Goal: Task Accomplishment & Management: Manage account settings

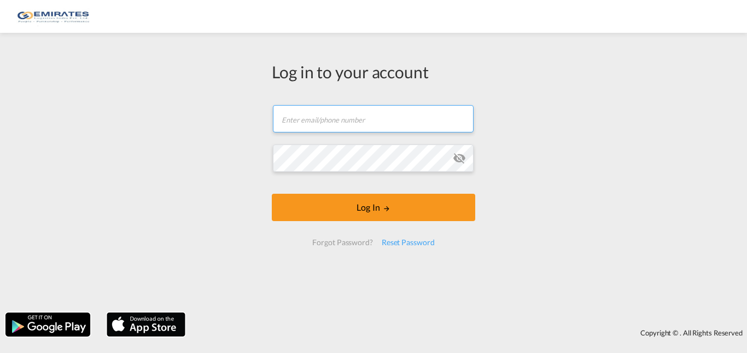
click at [321, 117] on input "text" at bounding box center [373, 118] width 201 height 27
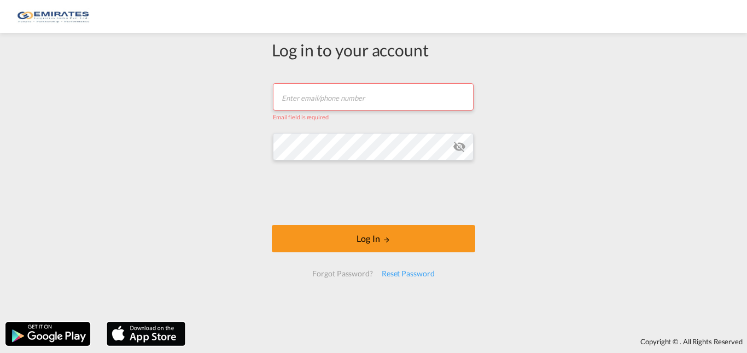
click at [455, 148] on md-icon "icon-eye-off" at bounding box center [459, 146] width 13 height 13
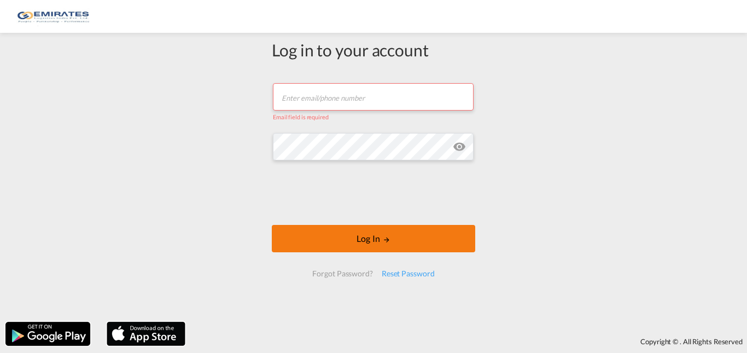
click at [383, 241] on md-icon "LOGIN" at bounding box center [387, 240] width 8 height 8
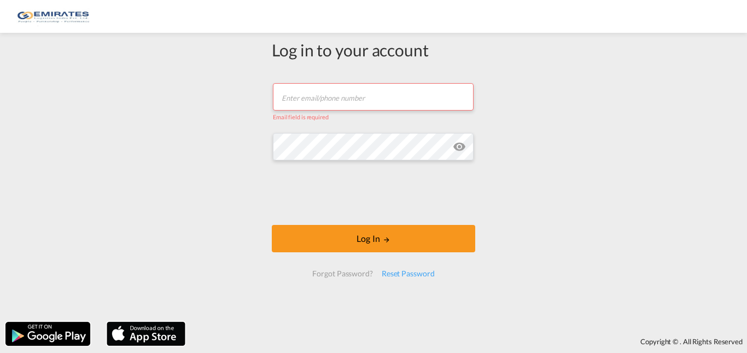
click at [324, 103] on input "text" at bounding box center [373, 96] width 201 height 27
type input "[EMAIL_ADDRESS][DOMAIN_NAME]"
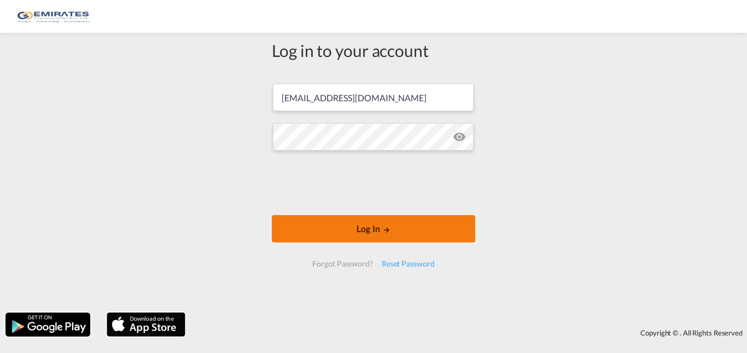
click at [433, 238] on button "Log In" at bounding box center [373, 228] width 203 height 27
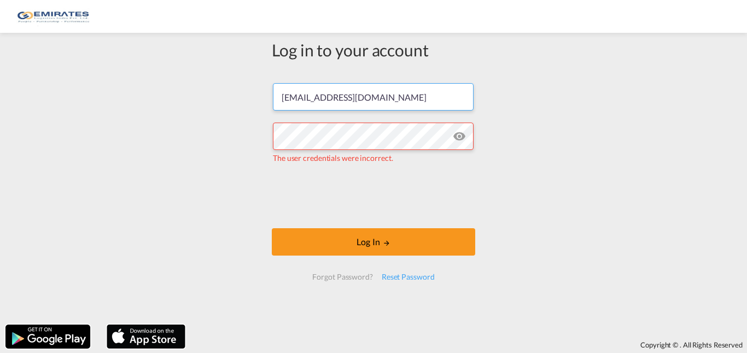
click at [399, 102] on input "[EMAIL_ADDRESS][DOMAIN_NAME]" at bounding box center [373, 96] width 201 height 27
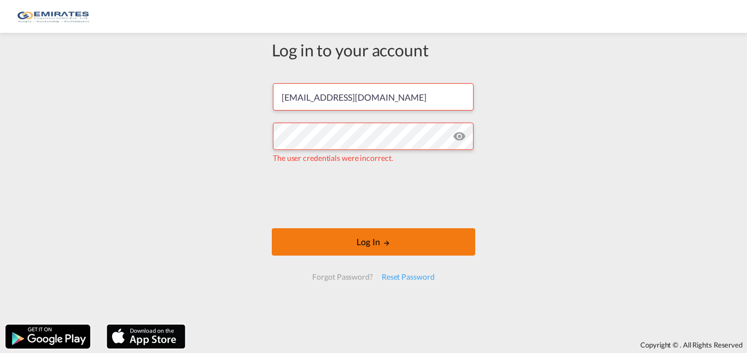
click at [465, 245] on button "Log In" at bounding box center [373, 241] width 203 height 27
